Goal: Information Seeking & Learning: Learn about a topic

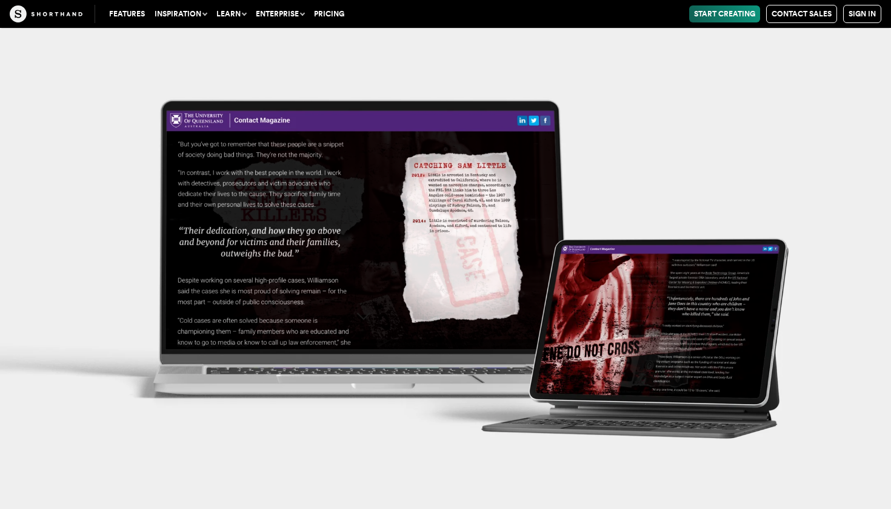
scroll to position [11709, 0]
click at [309, 265] on img at bounding box center [445, 254] width 891 height 509
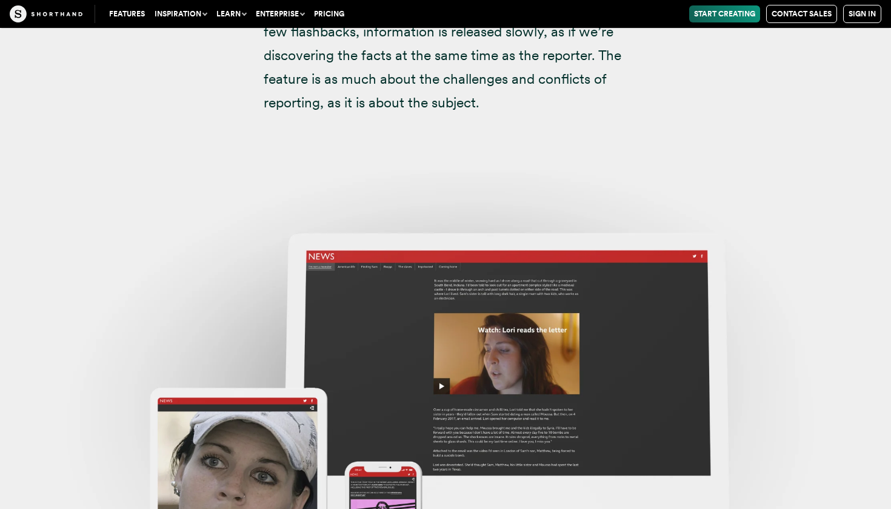
scroll to position [9703, 0]
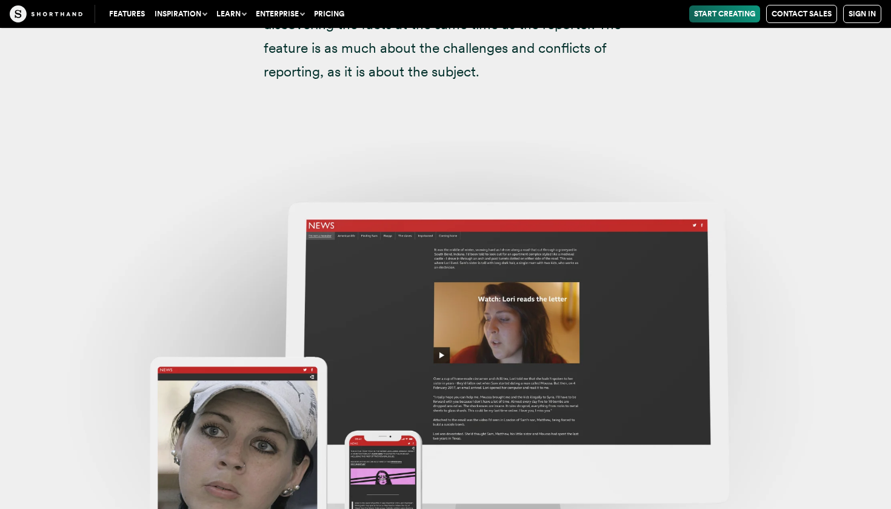
click at [519, 246] on img at bounding box center [445, 393] width 891 height 509
click at [269, 391] on img at bounding box center [445, 393] width 891 height 509
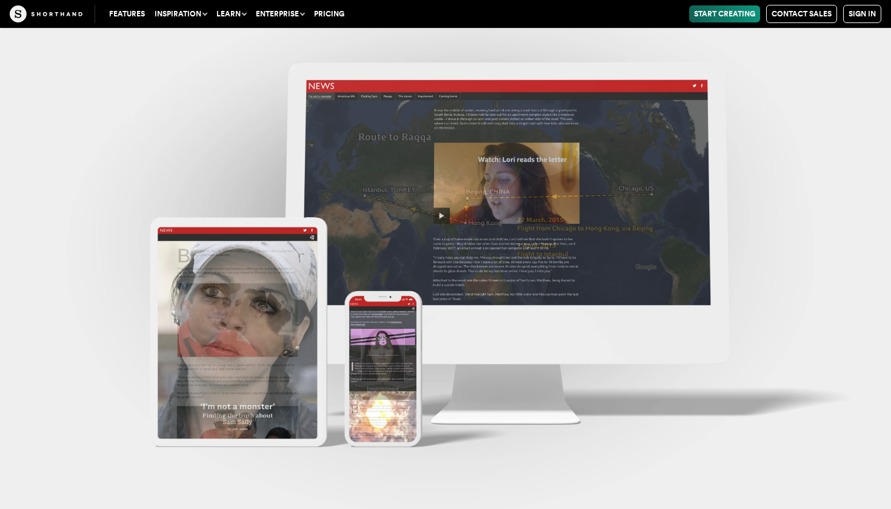
scroll to position [9881, 0]
click at [390, 382] on img at bounding box center [445, 254] width 891 height 509
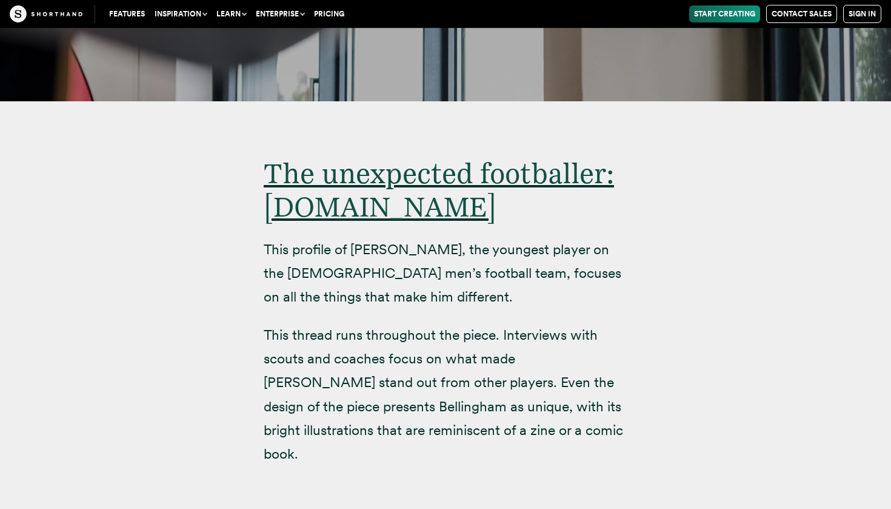
scroll to position [7822, 0]
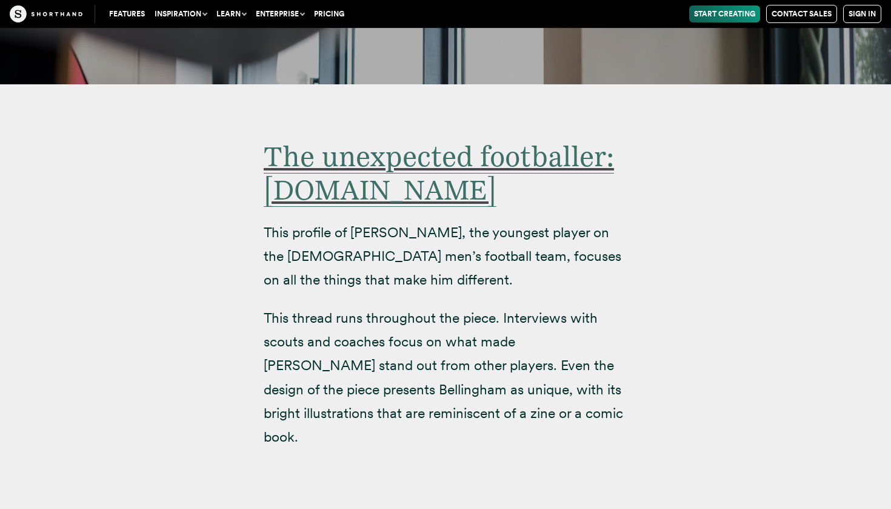
click at [465, 139] on span "The unexpected footballer: [DOMAIN_NAME]" at bounding box center [439, 172] width 350 height 67
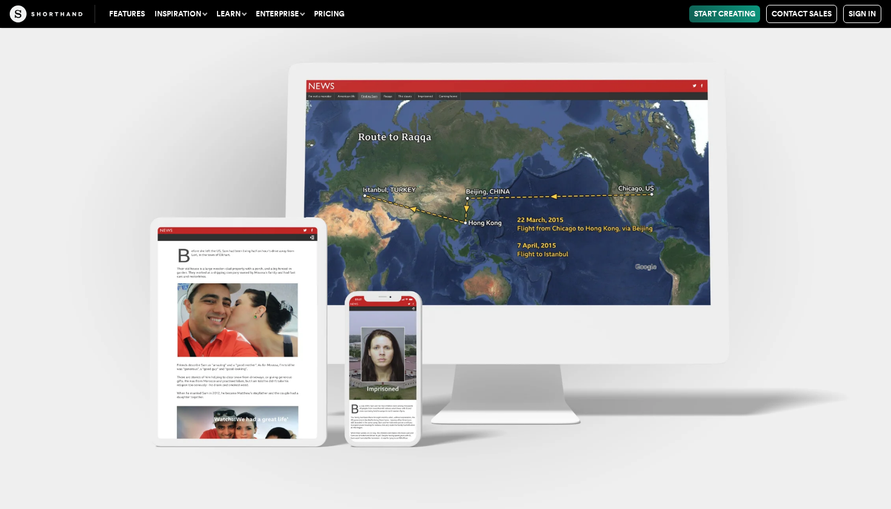
scroll to position [10092, 0]
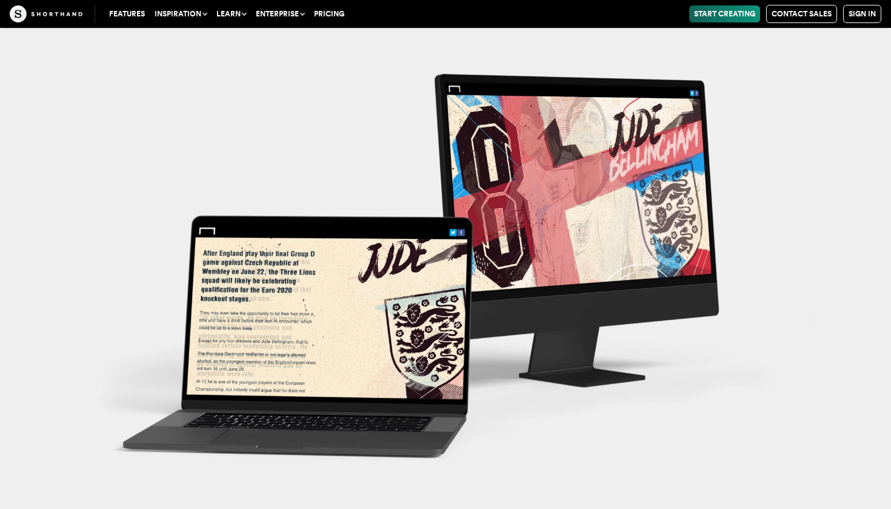
scroll to position [8332, 0]
click at [439, 307] on img at bounding box center [445, 254] width 891 height 509
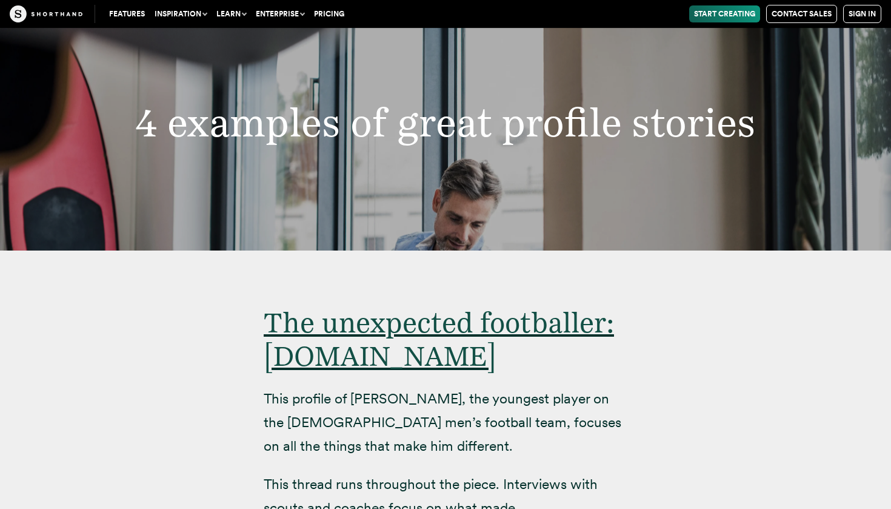
scroll to position [7655, 0]
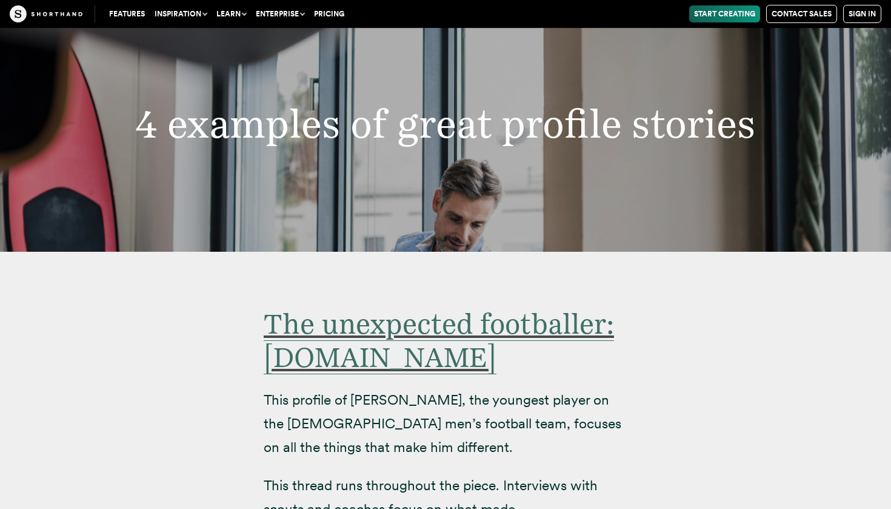
click at [513, 307] on span "The unexpected footballer: [DOMAIN_NAME]" at bounding box center [439, 340] width 350 height 67
